Goal: Task Accomplishment & Management: Manage account settings

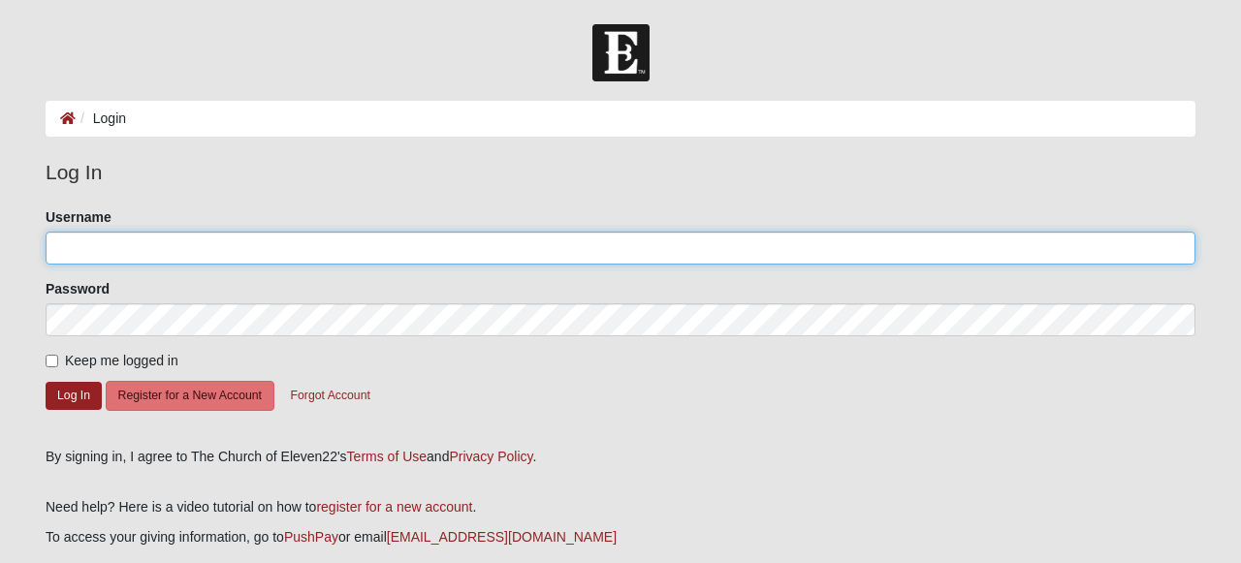
type input "[EMAIL_ADDRESS][DOMAIN_NAME]"
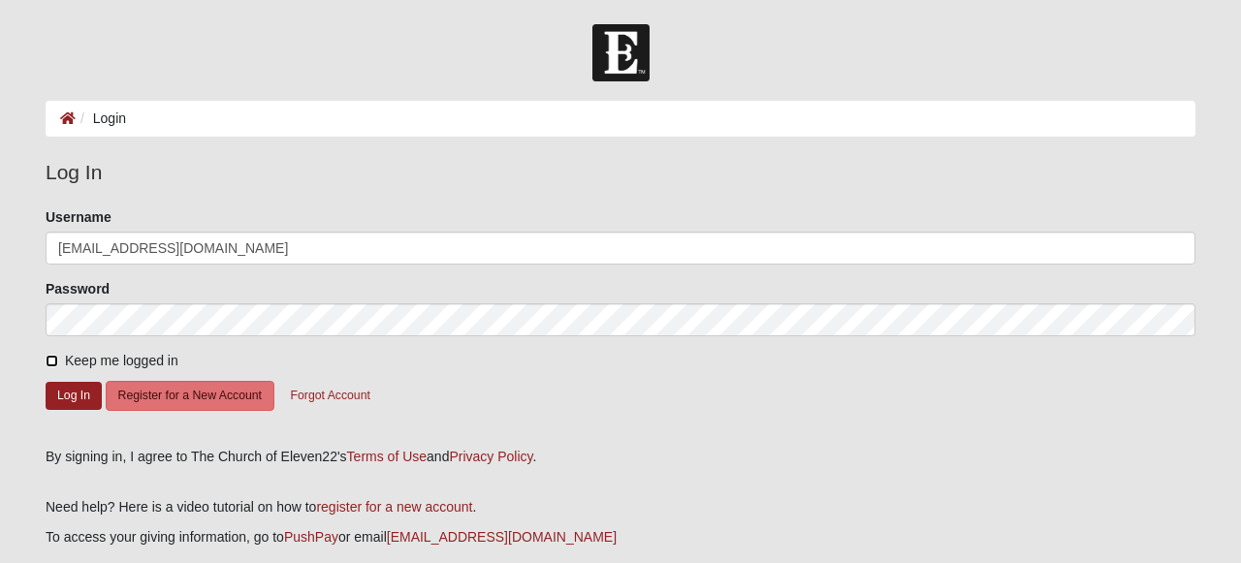
click at [48, 361] on input "Keep me logged in" at bounding box center [52, 361] width 13 height 13
checkbox input "true"
click at [55, 397] on button "Log In" at bounding box center [74, 396] width 56 height 28
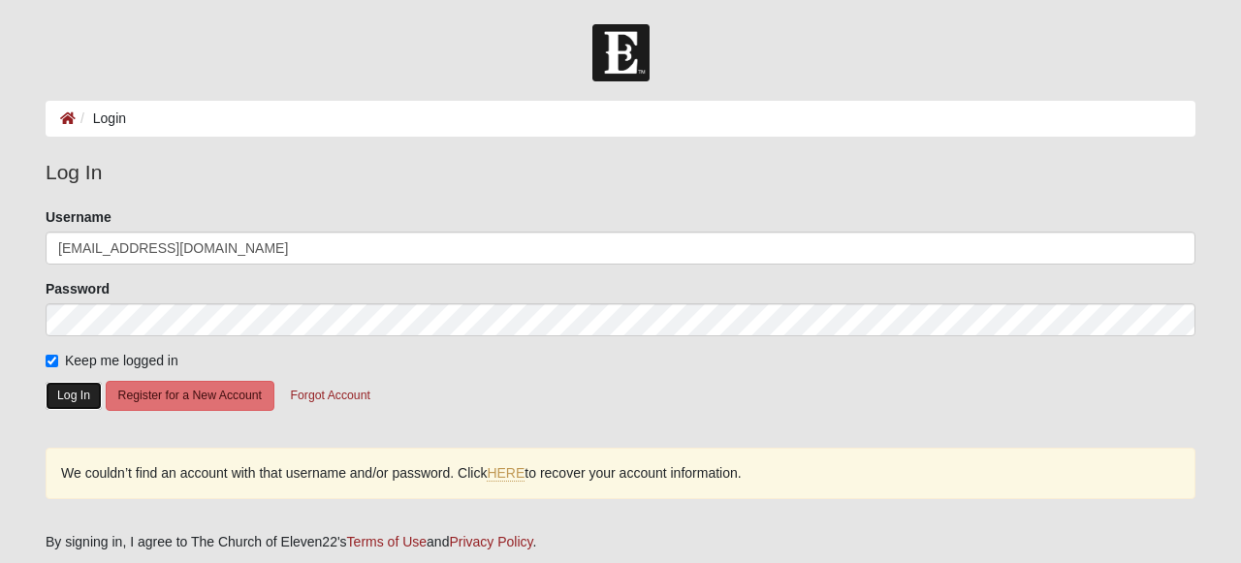
click at [82, 399] on button "Log In" at bounding box center [74, 396] width 56 height 28
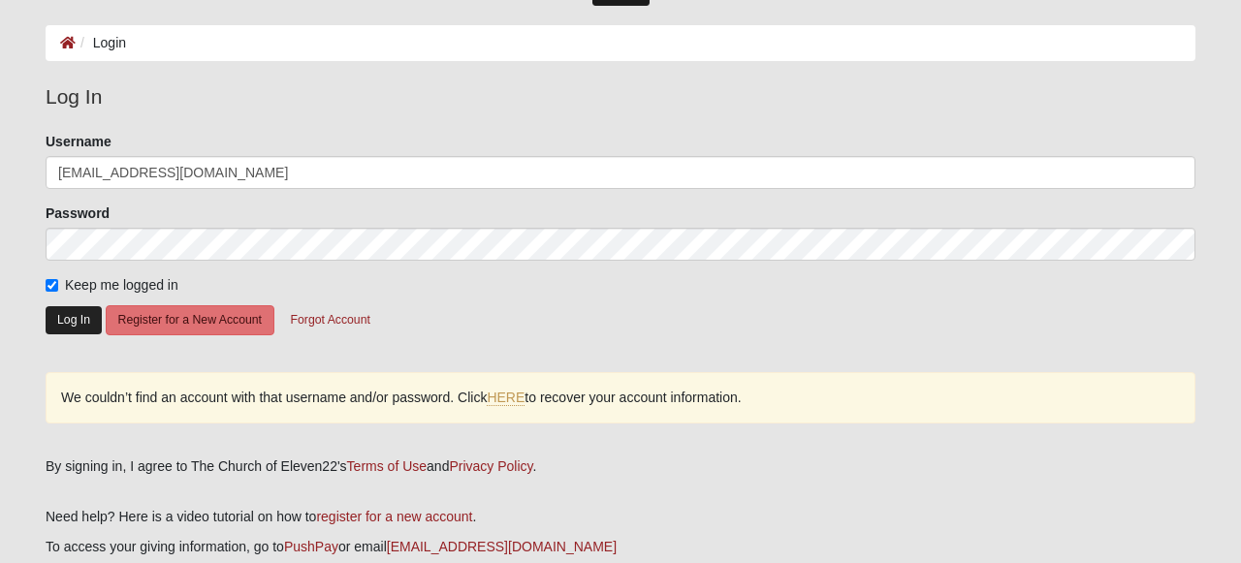
scroll to position [75, 0]
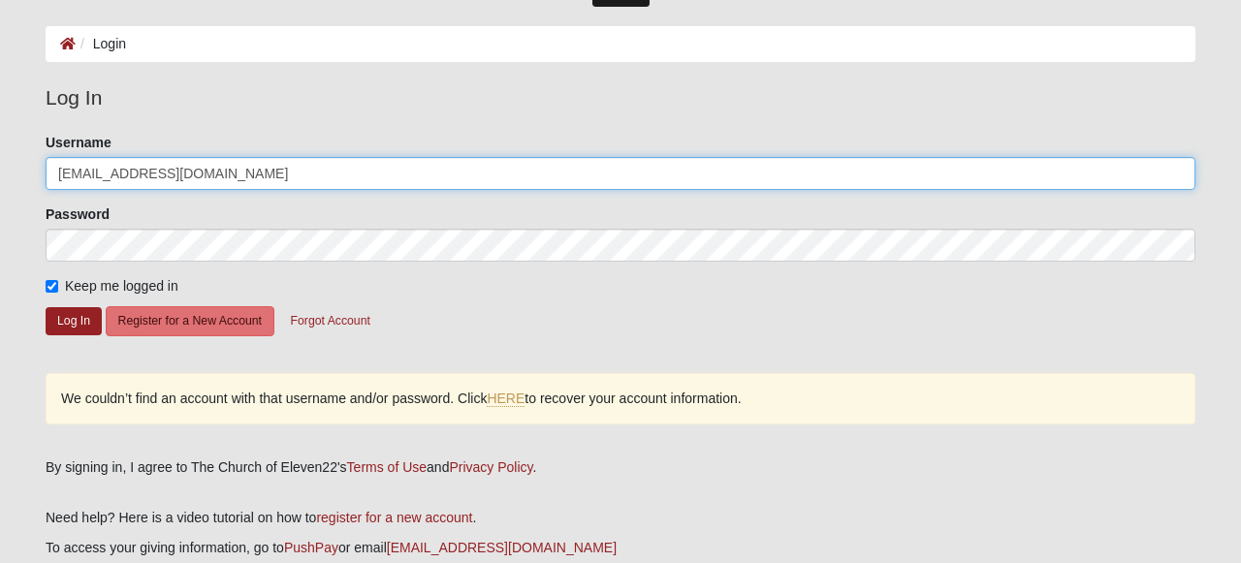
click at [227, 170] on input "[EMAIL_ADDRESS][DOMAIN_NAME]" at bounding box center [621, 173] width 1150 height 33
type input "bevchandler53"
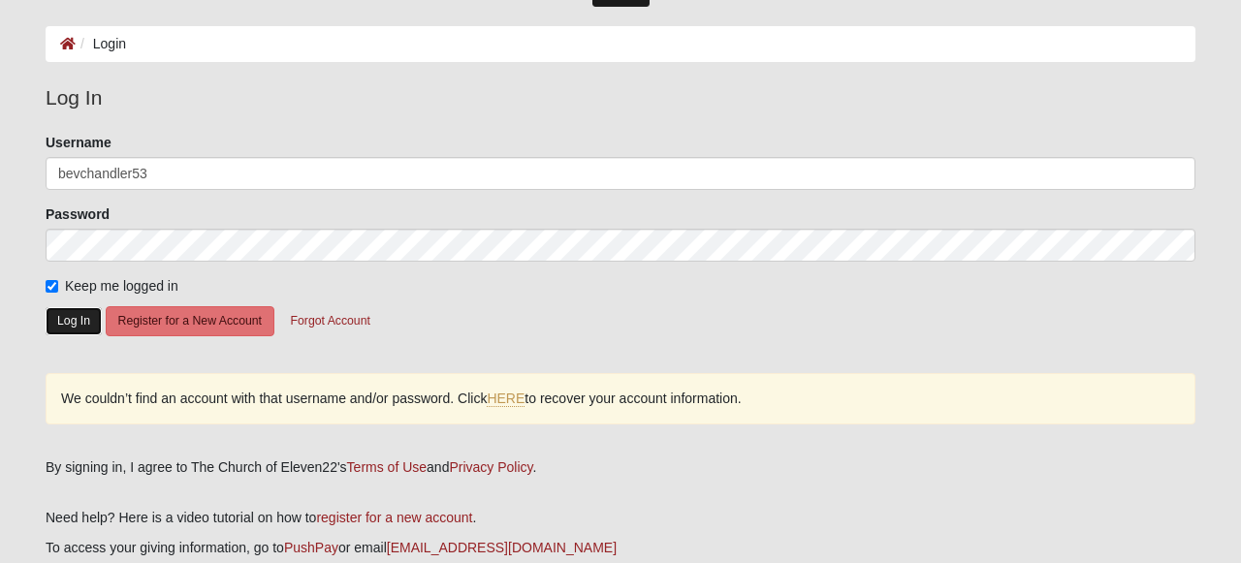
click at [79, 330] on button "Log In" at bounding box center [74, 321] width 56 height 28
click at [77, 318] on button "Log In" at bounding box center [74, 321] width 56 height 28
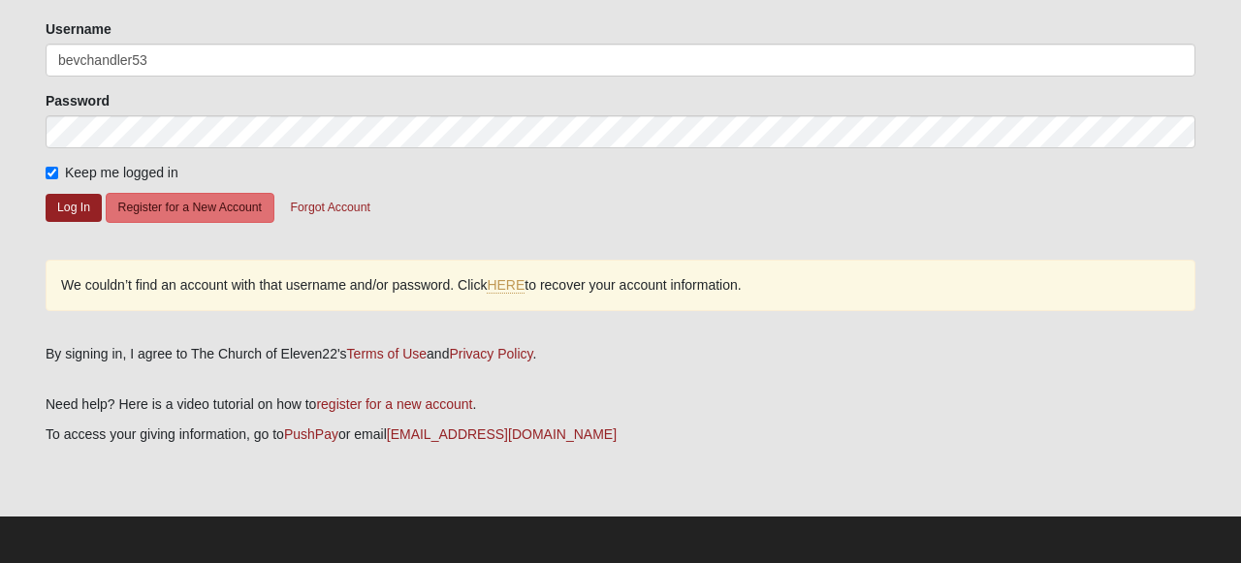
scroll to position [191, 0]
